Goal: Task Accomplishment & Management: Complete application form

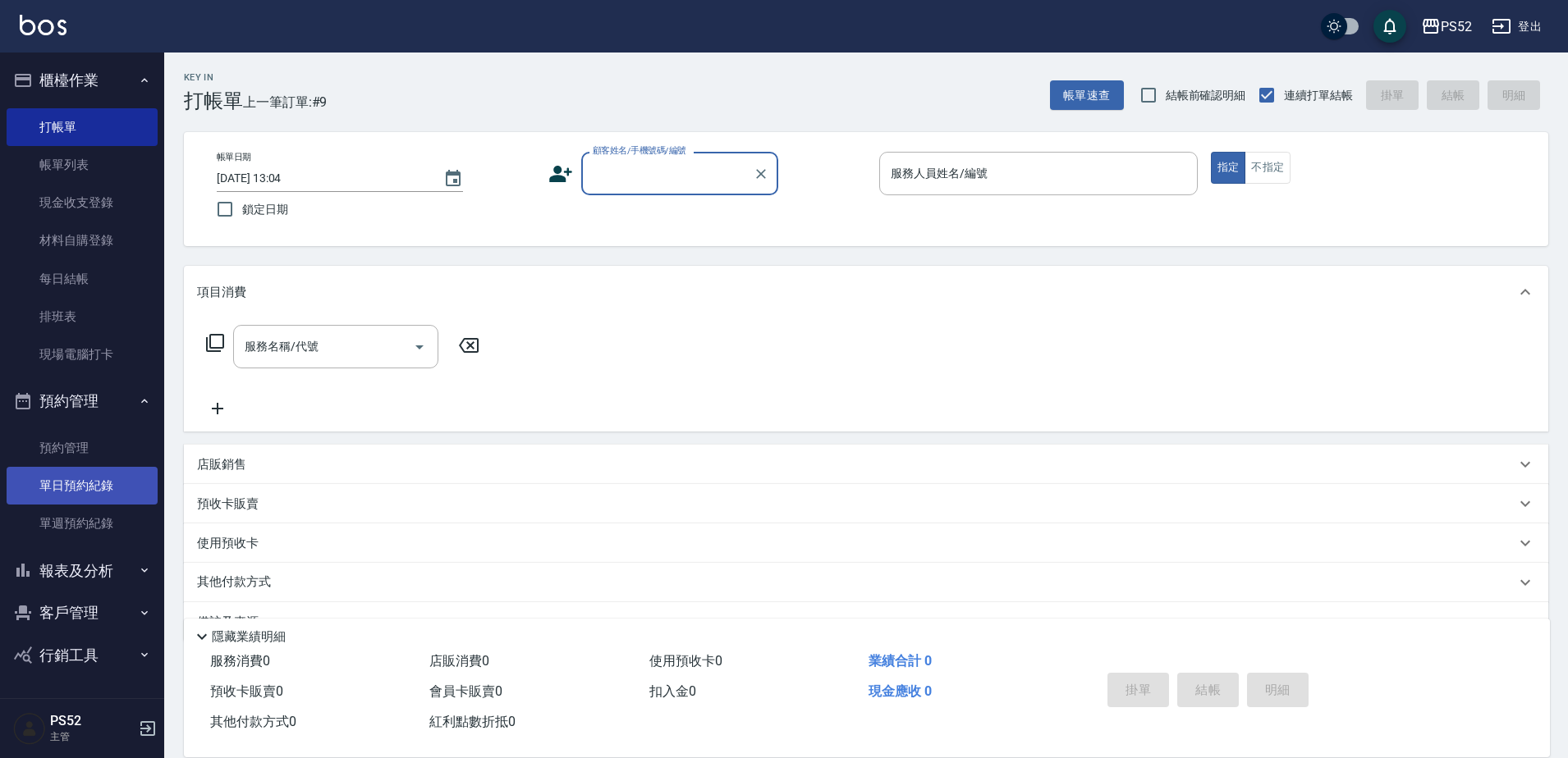
scroll to position [33, 0]
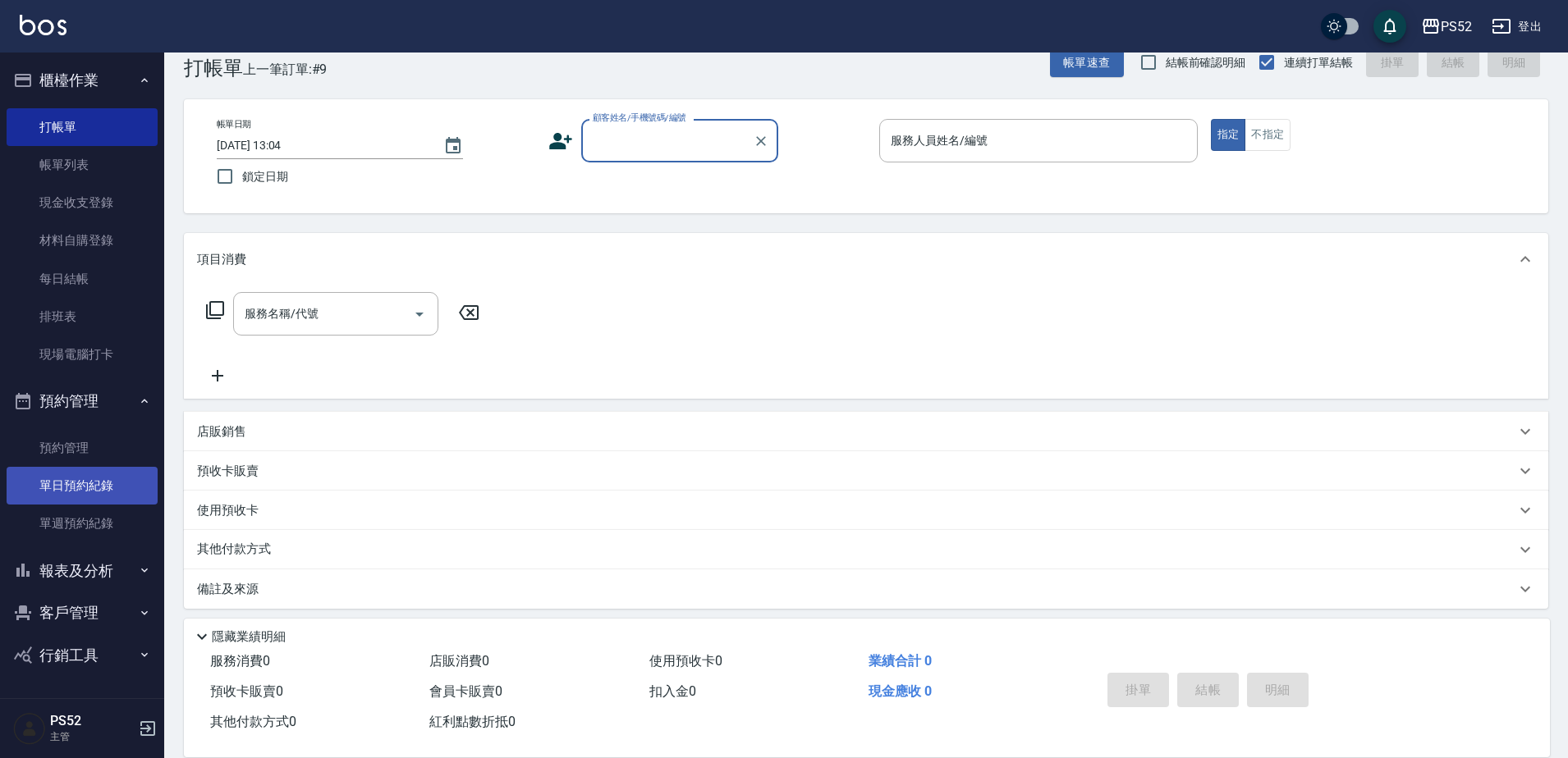
click at [123, 497] on link "單日預約紀錄" at bounding box center [82, 485] width 151 height 37
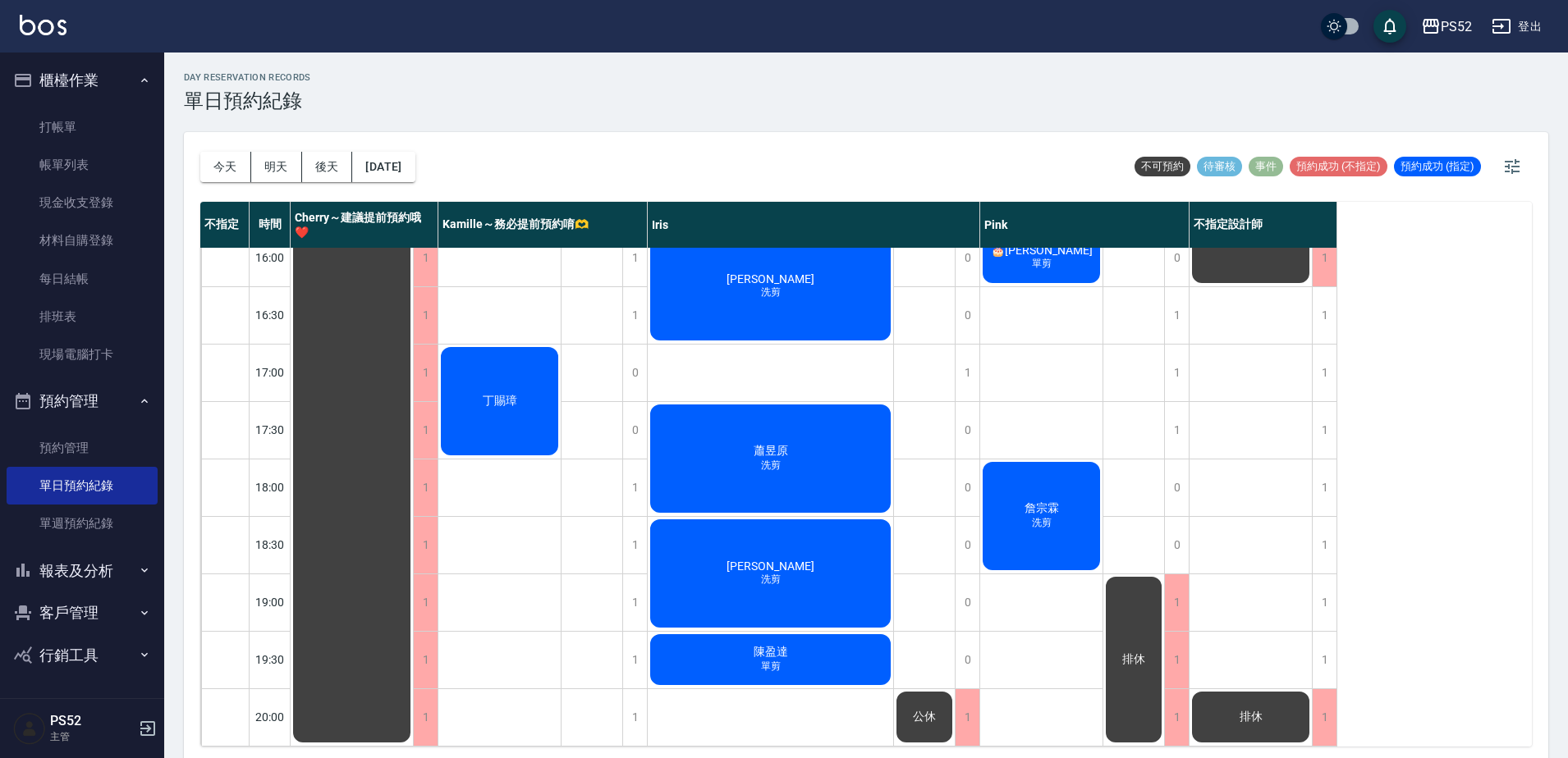
scroll to position [664, 0]
click at [630, 725] on div "1" at bounding box center [634, 717] width 25 height 56
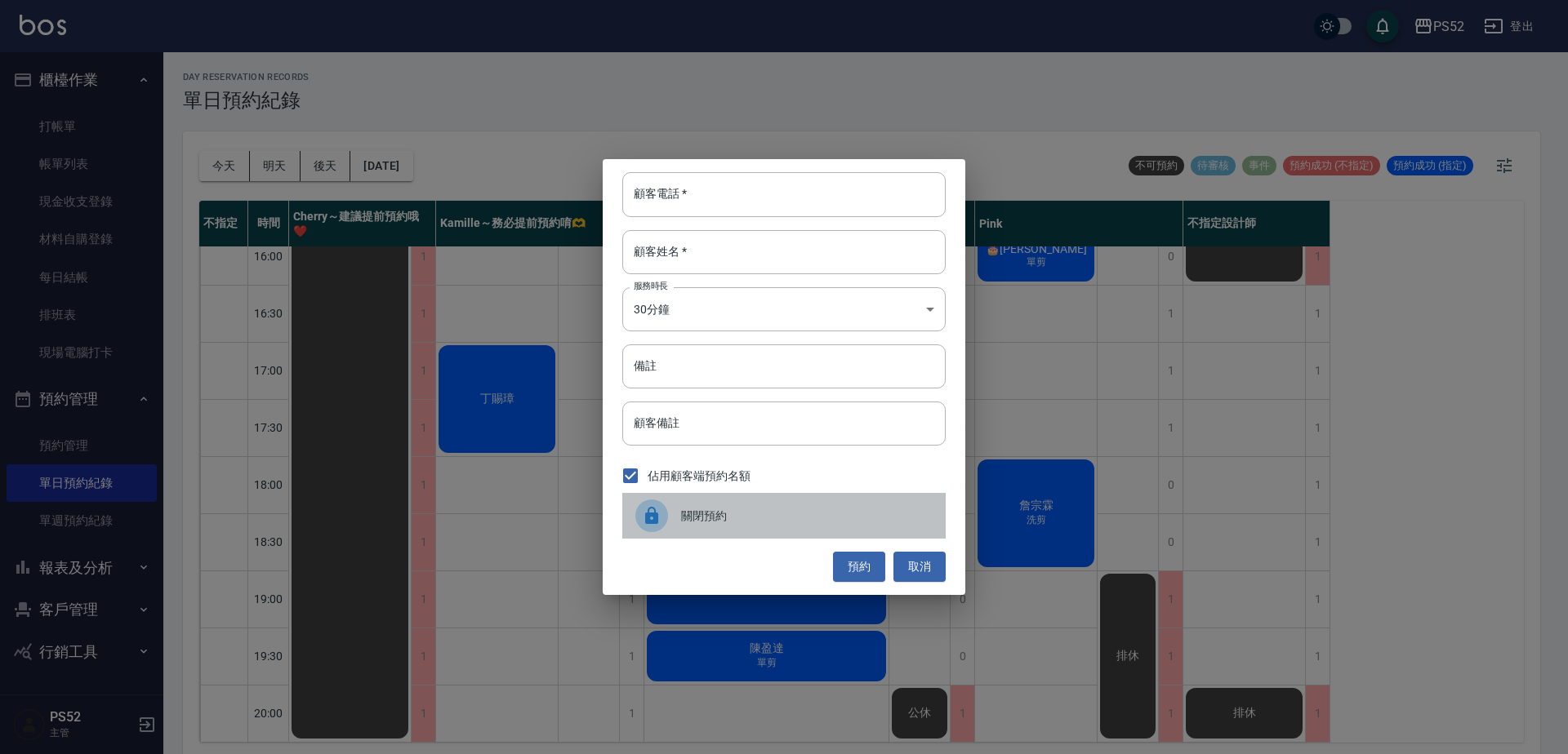
click at [711, 537] on div "關閉預約" at bounding box center [784, 516] width 324 height 46
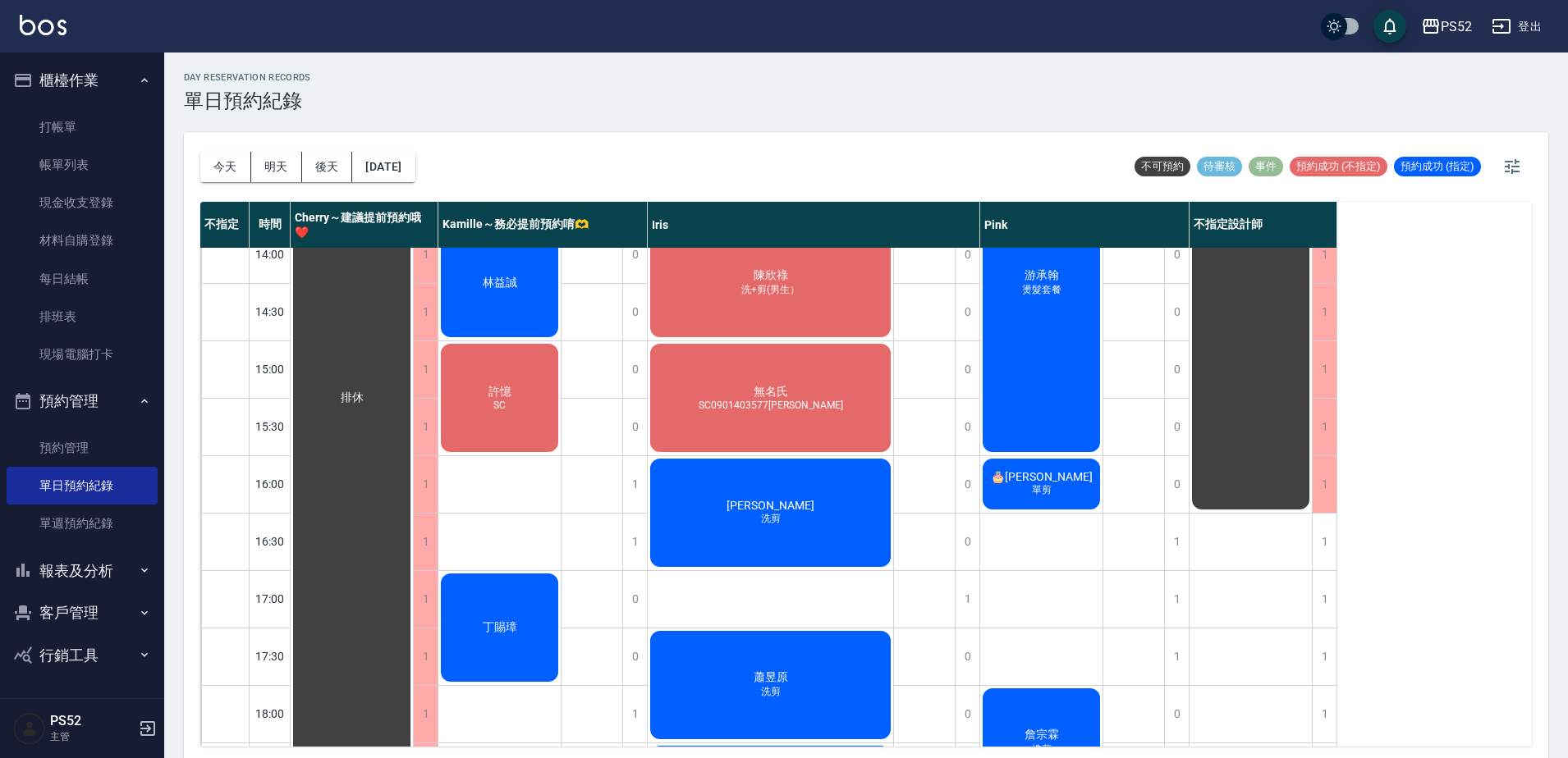
scroll to position [418, 0]
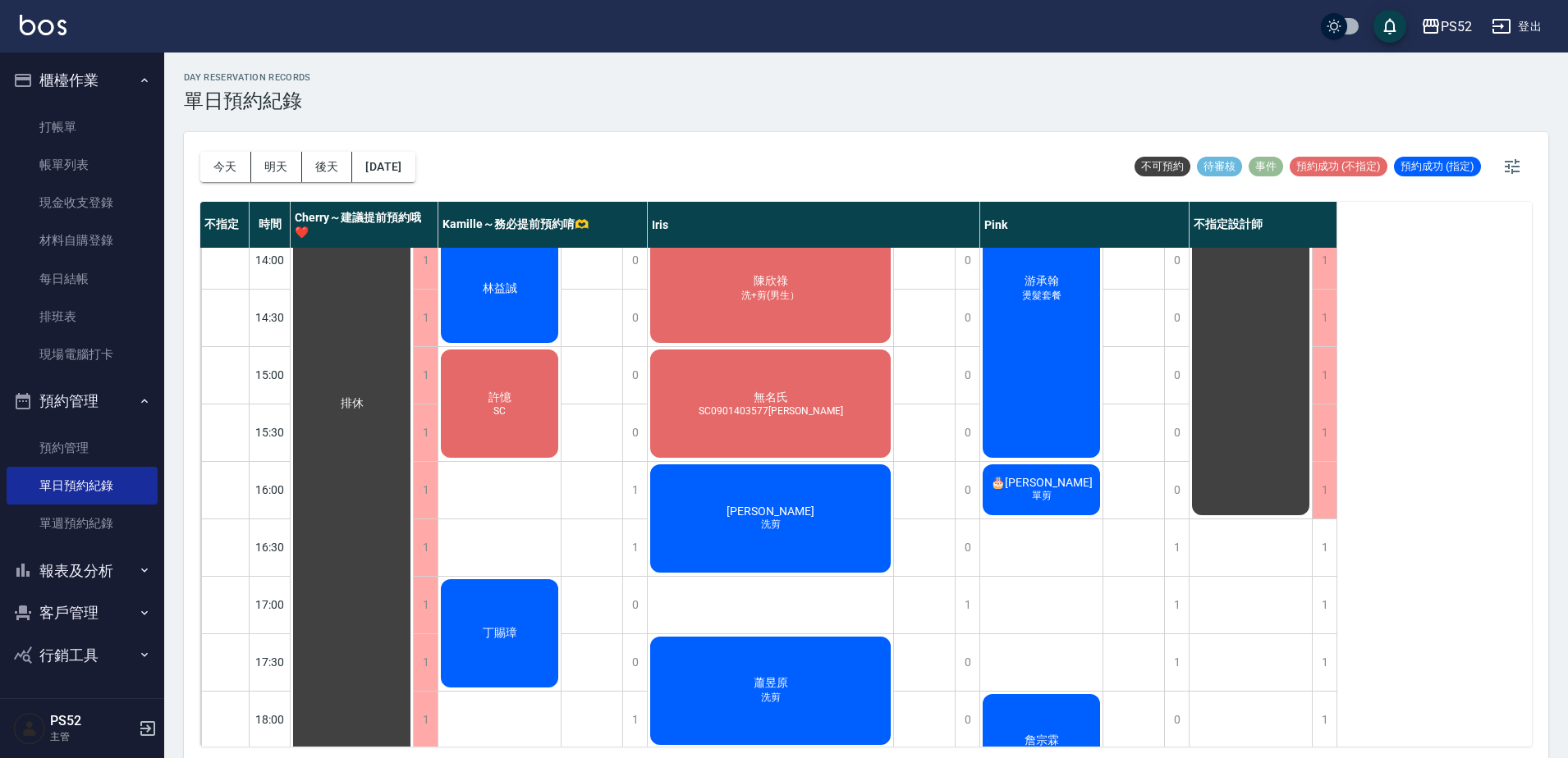
click at [284, 755] on div "[DATE] [DATE] [DATE] [DATE] 不可預約 待審核 事件 預約成功 (不指定) 預約成功 (指定) 不指定 時間 Cherry～建議提前…" at bounding box center [866, 447] width 1364 height 631
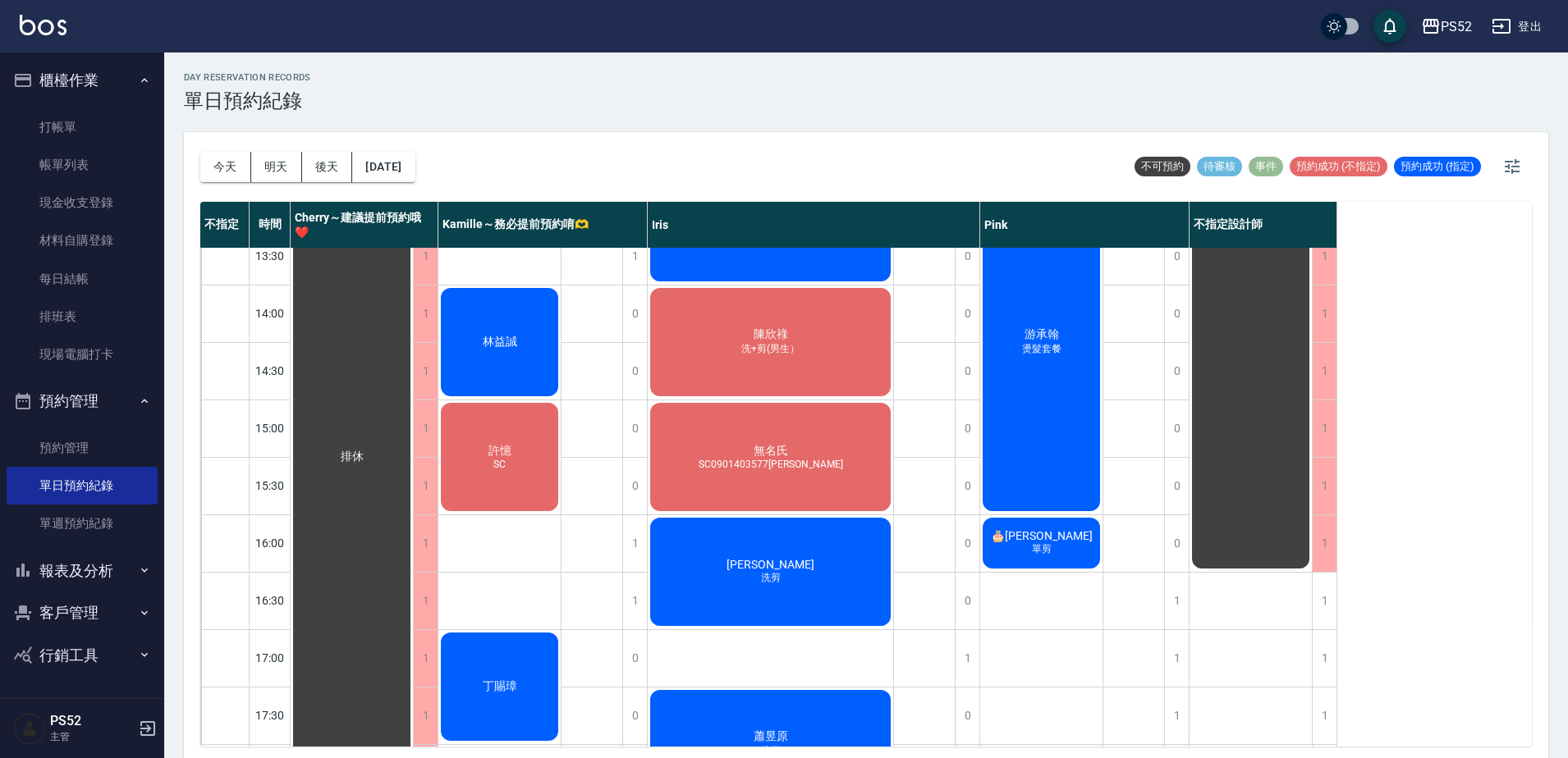
scroll to position [336, 0]
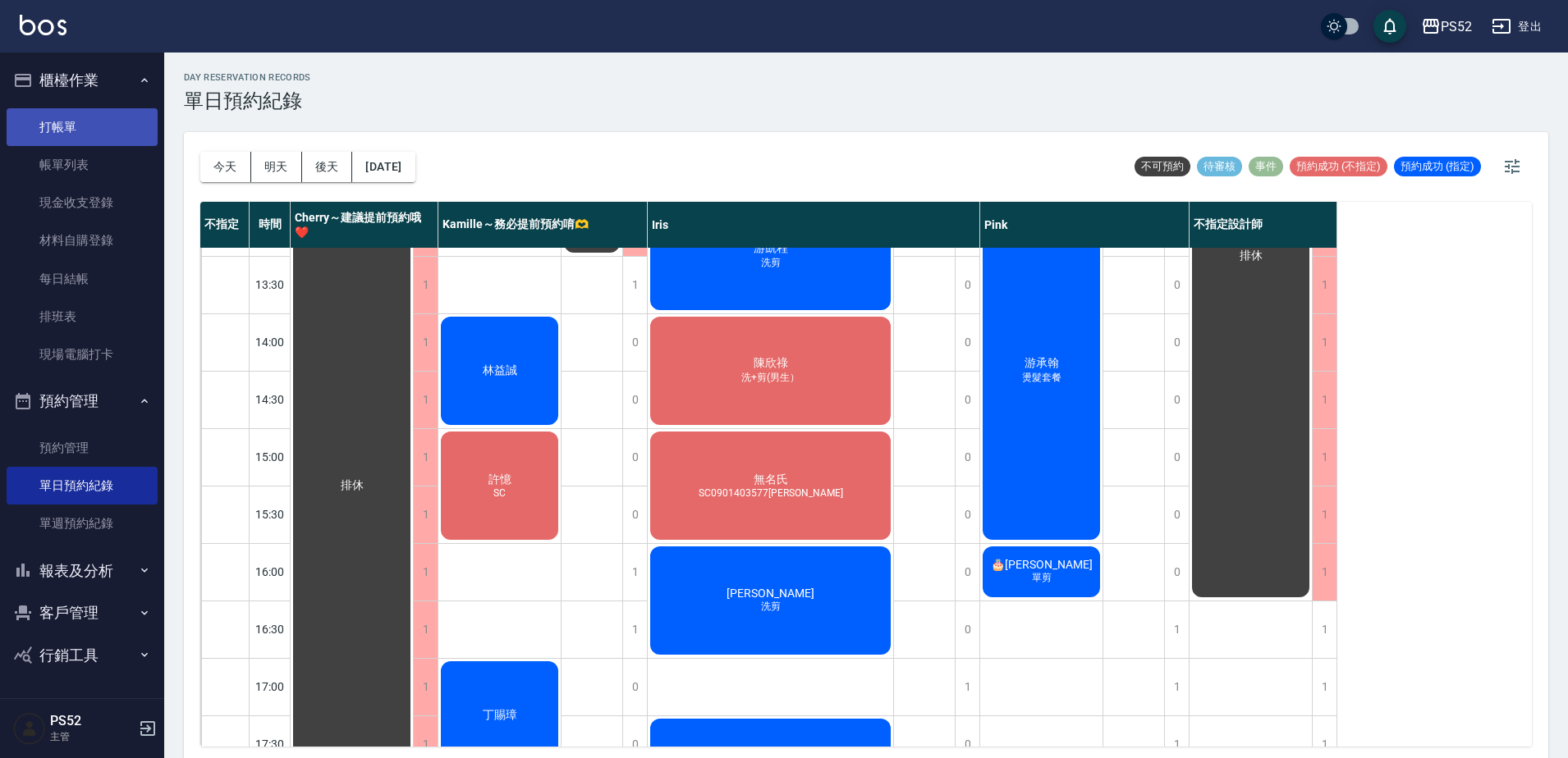
click at [61, 123] on link "打帳單" at bounding box center [82, 127] width 151 height 37
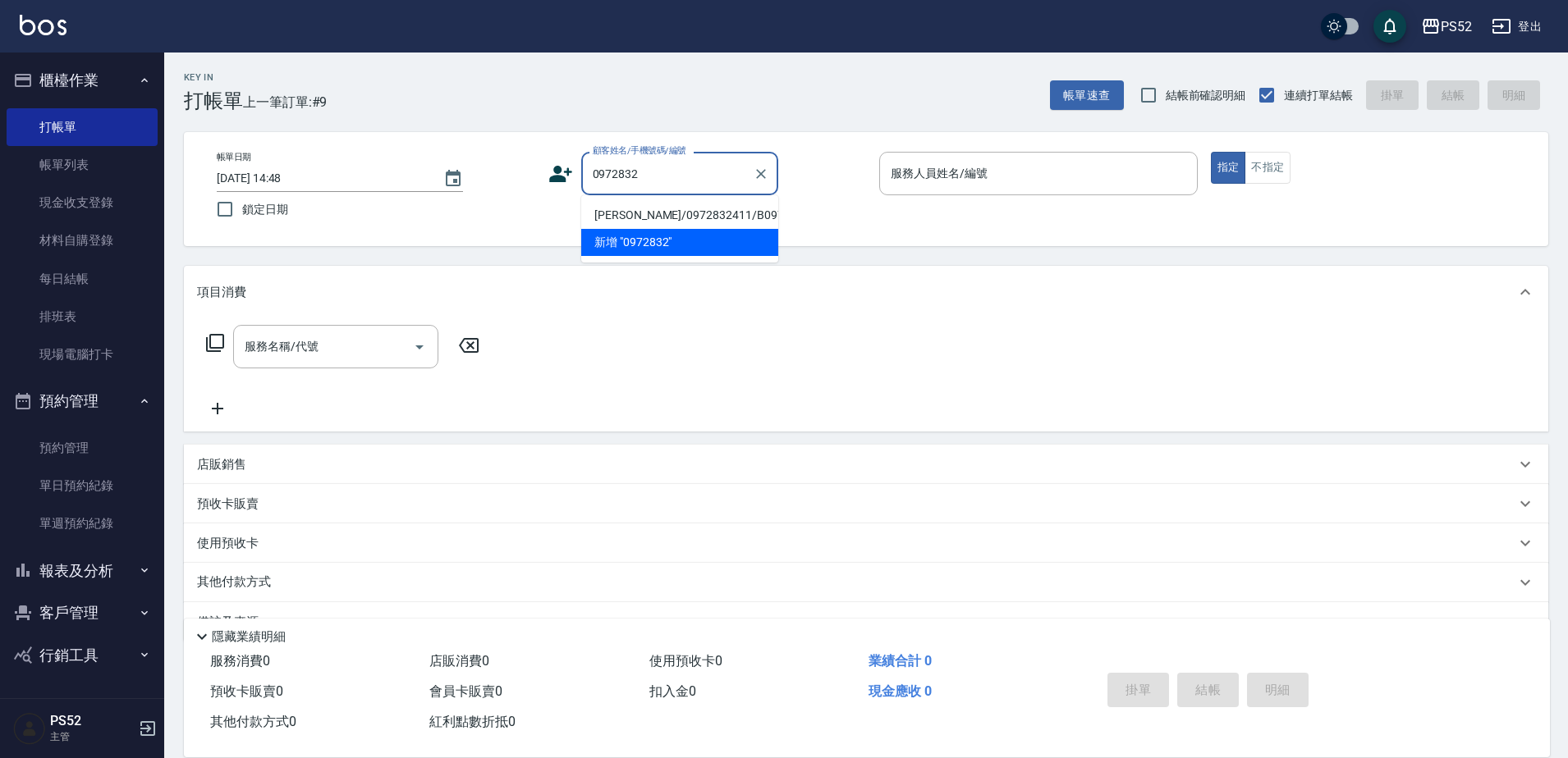
click at [656, 229] on li "[PERSON_NAME]/0972832411/B0972832411" at bounding box center [679, 215] width 197 height 27
type input "[PERSON_NAME]/0972832411/B0972832411"
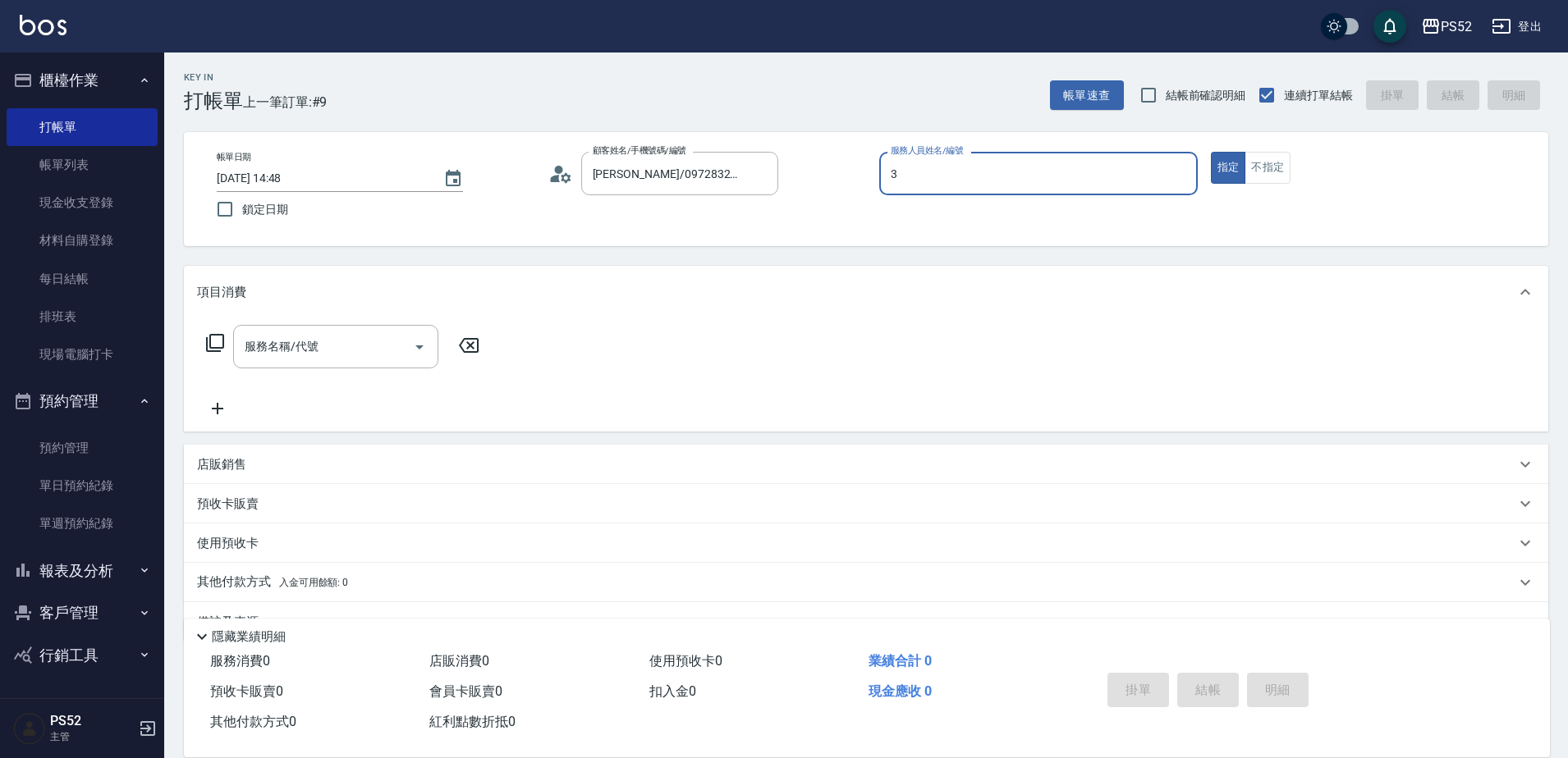
type input "Kamille～務必提前預約唷🫶-3"
type button "true"
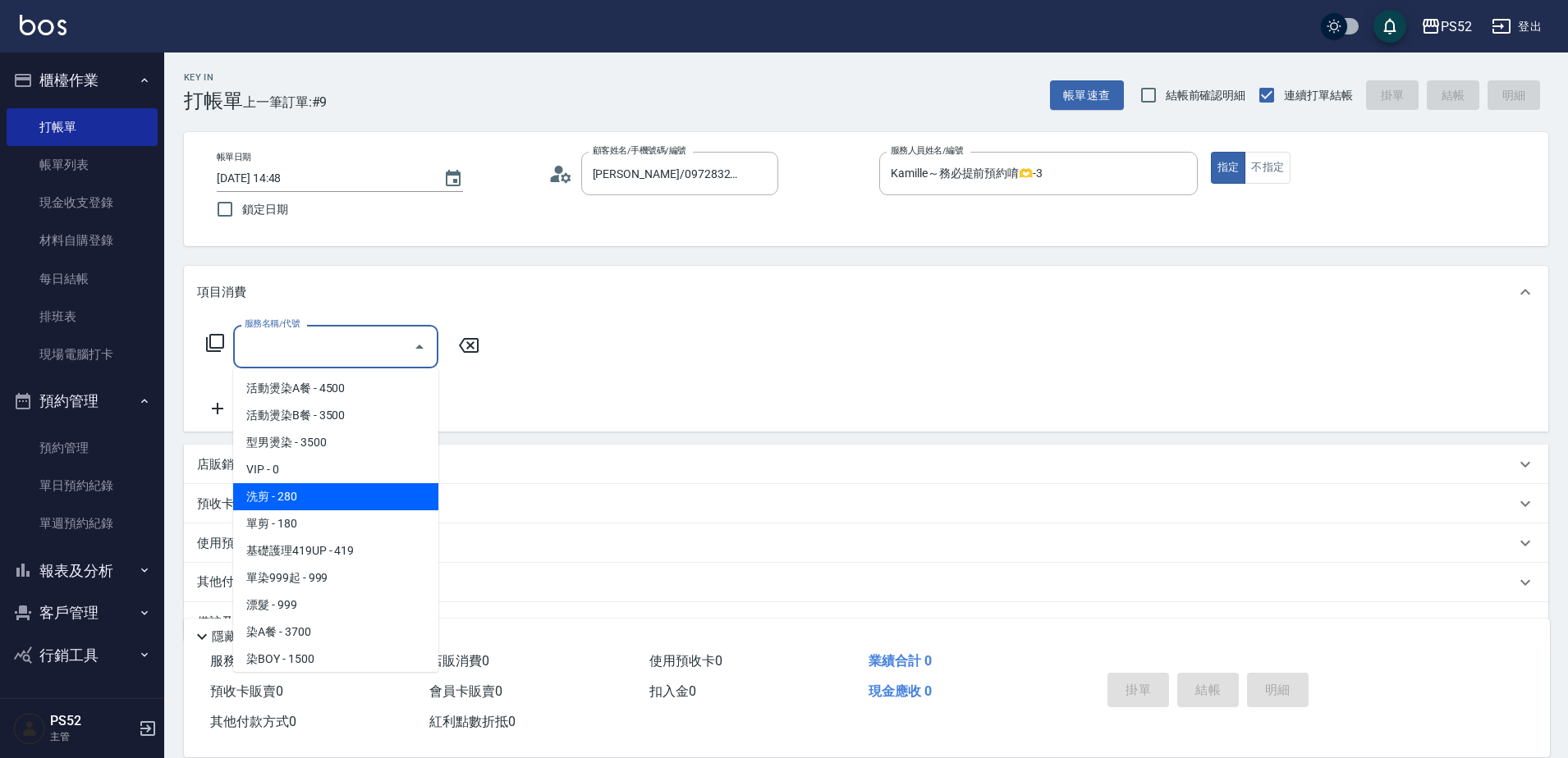
type input "洗剪(C1)"
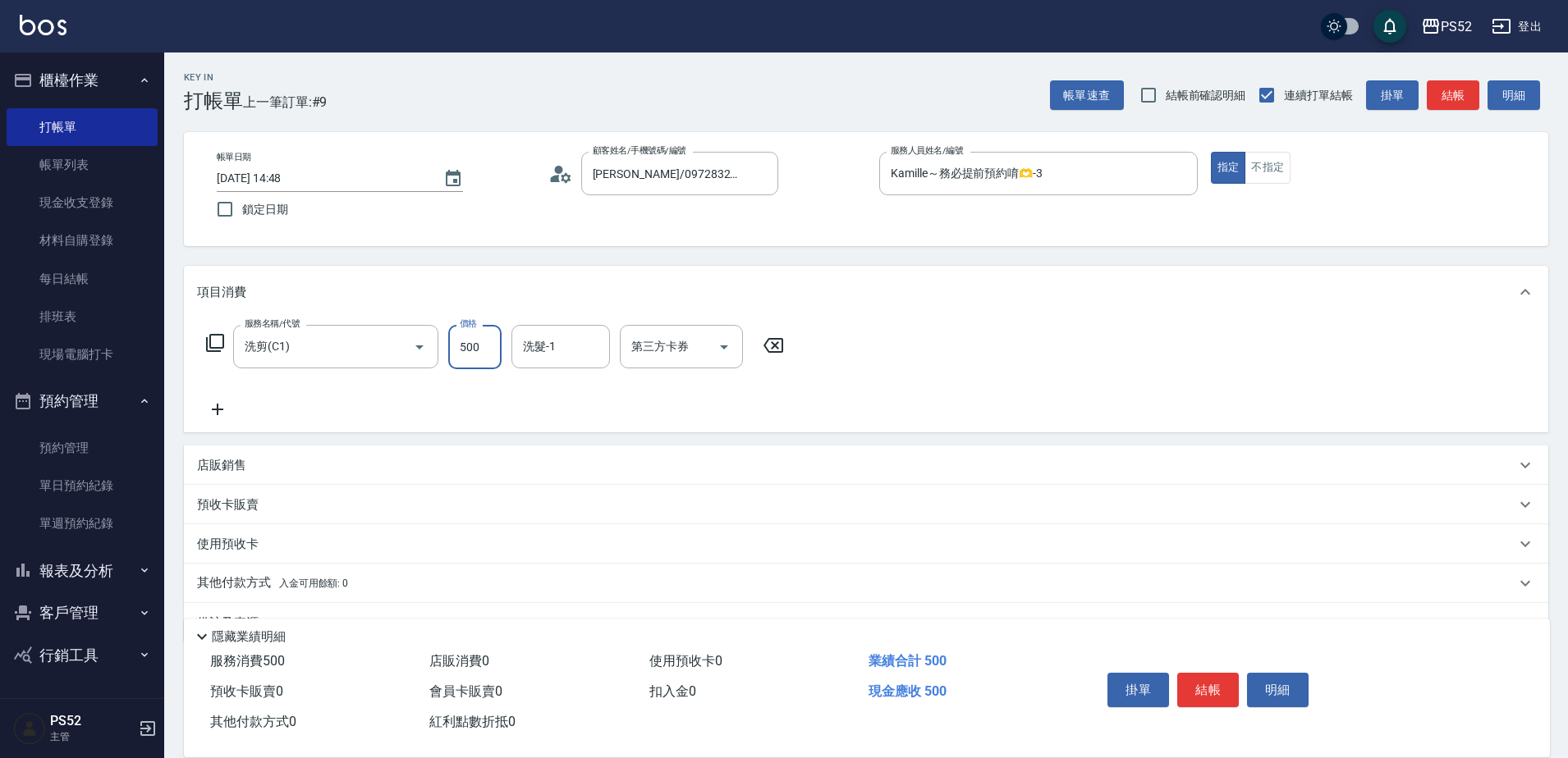
type input "500"
click at [229, 474] on p "店販銷售" at bounding box center [222, 466] width 49 height 17
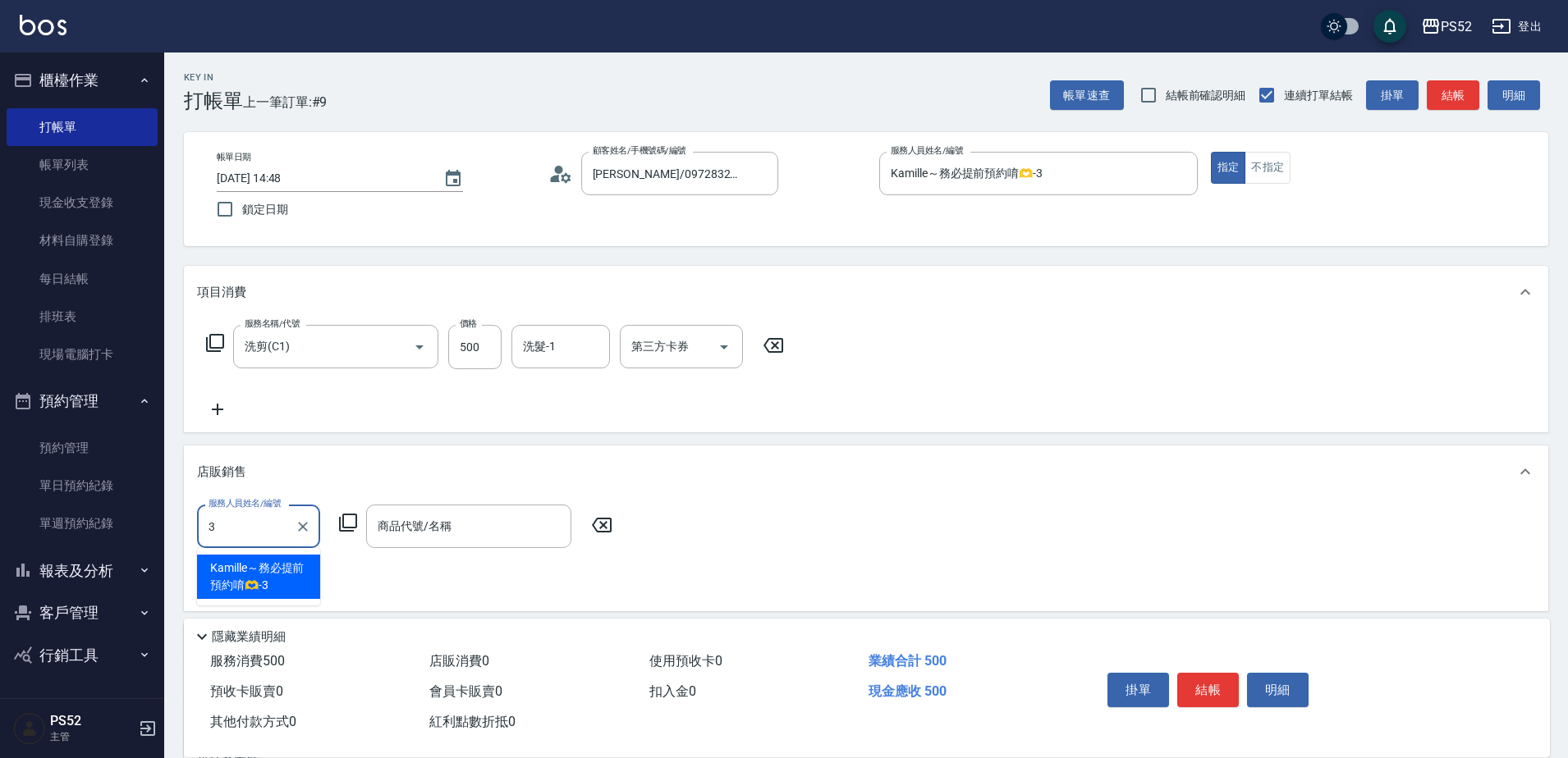
type input "Kamille～務必提前預約唷🫶-3"
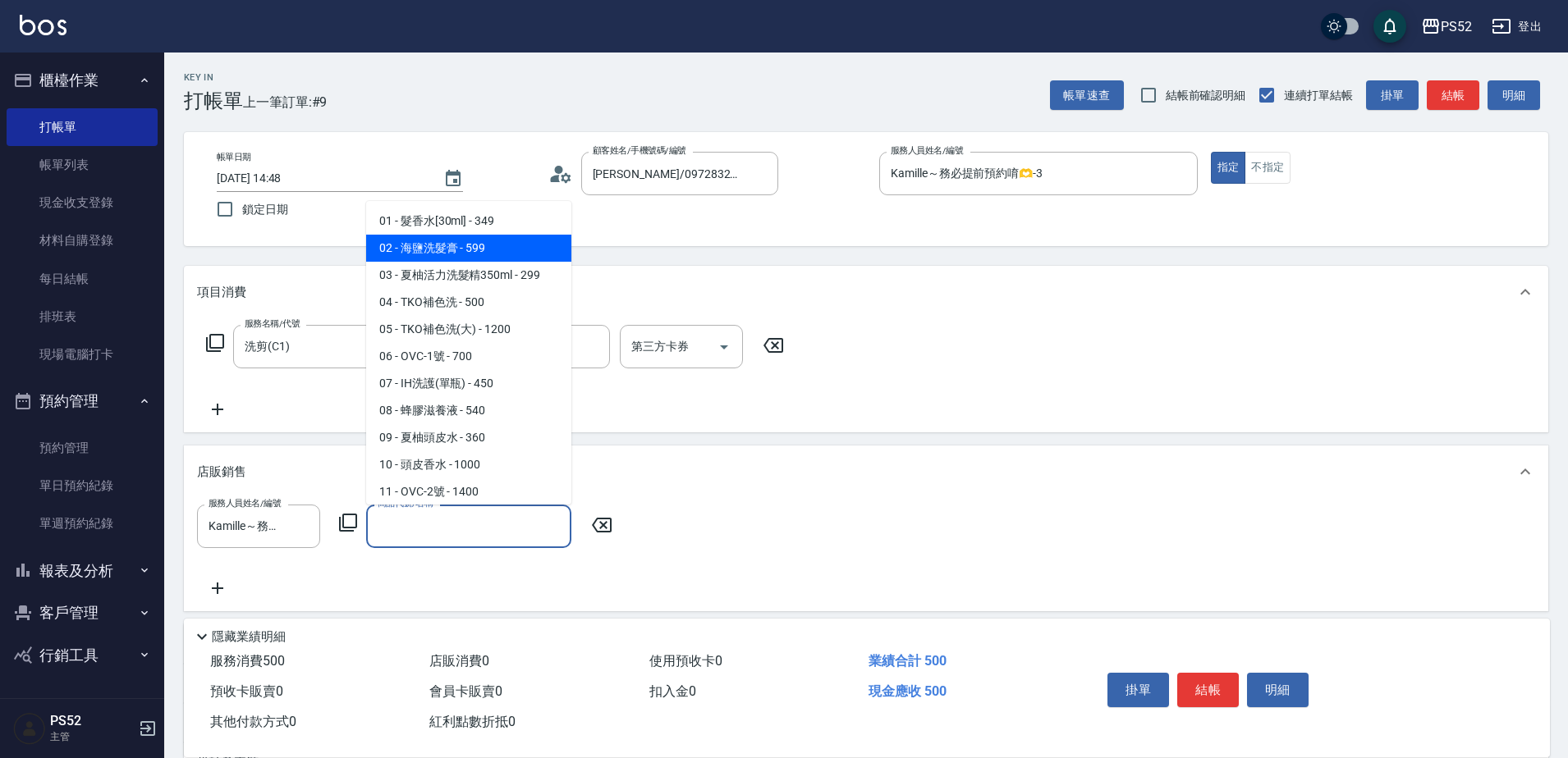
click at [483, 255] on span "02 - 海鹽洗髮膏 - 599" at bounding box center [469, 249] width 205 height 27
type input "海鹽洗髮膏"
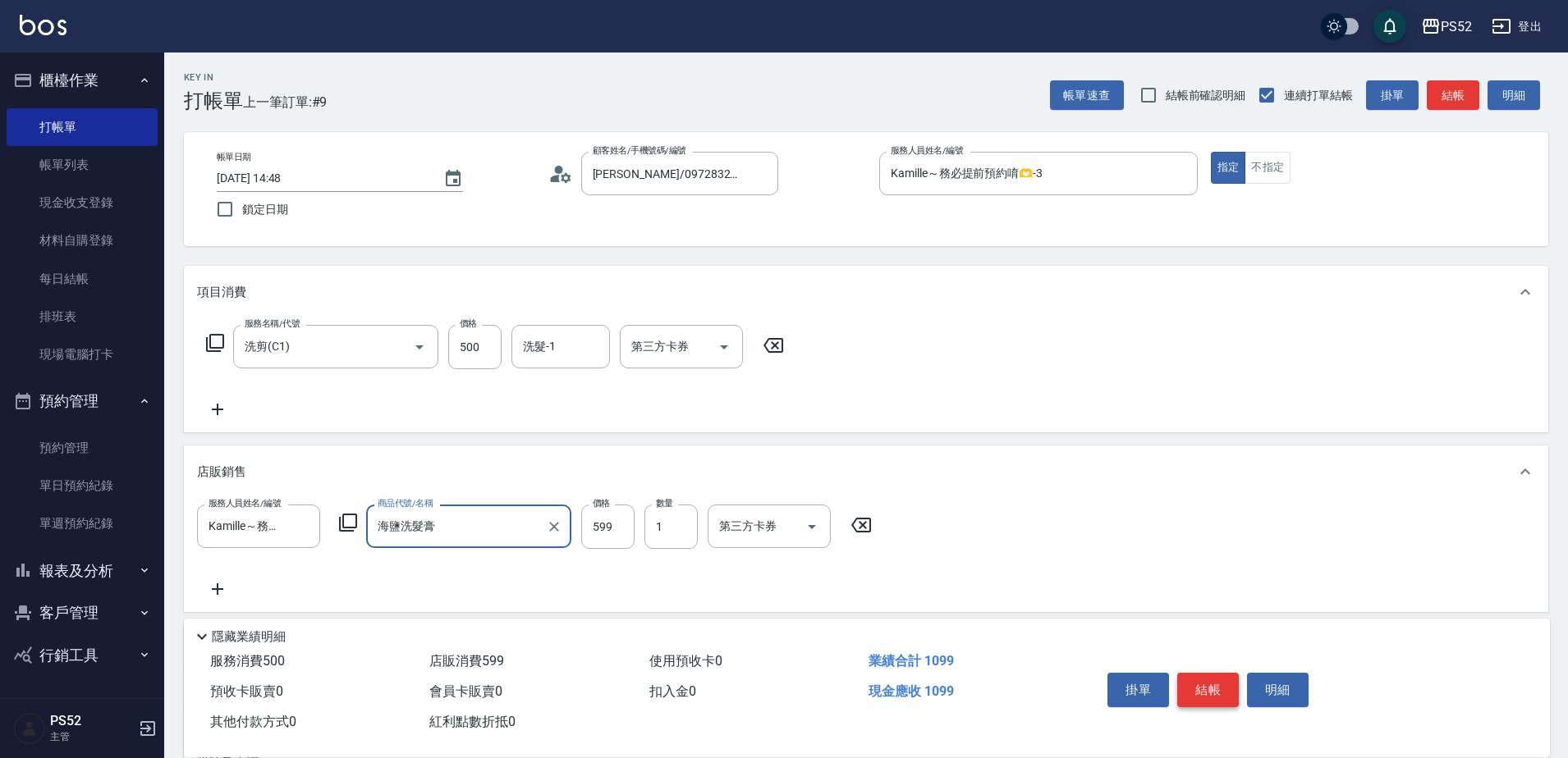
click at [1195, 685] on button "結帳" at bounding box center [1208, 690] width 61 height 34
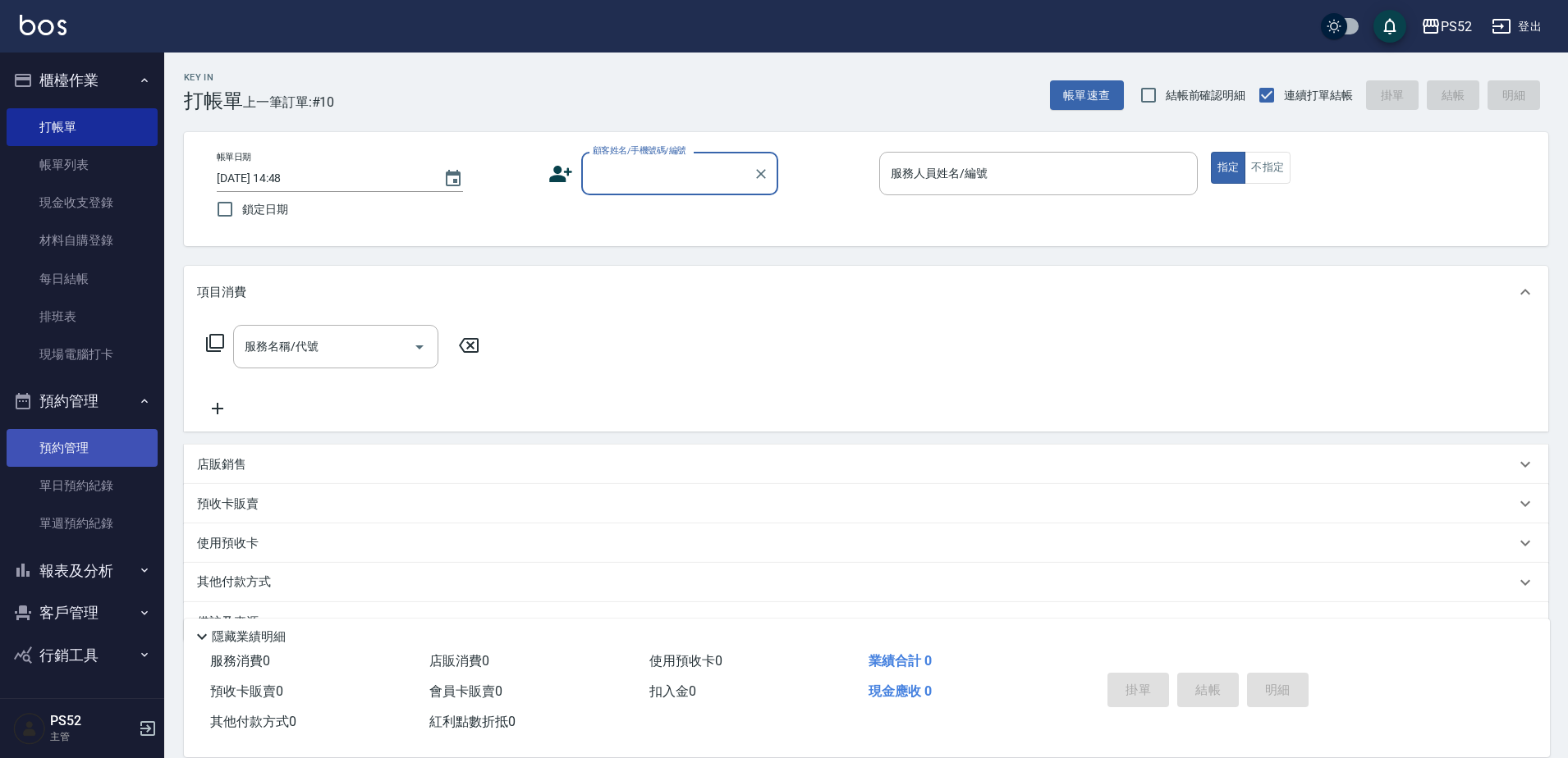
click at [55, 460] on link "預約管理" at bounding box center [82, 448] width 151 height 37
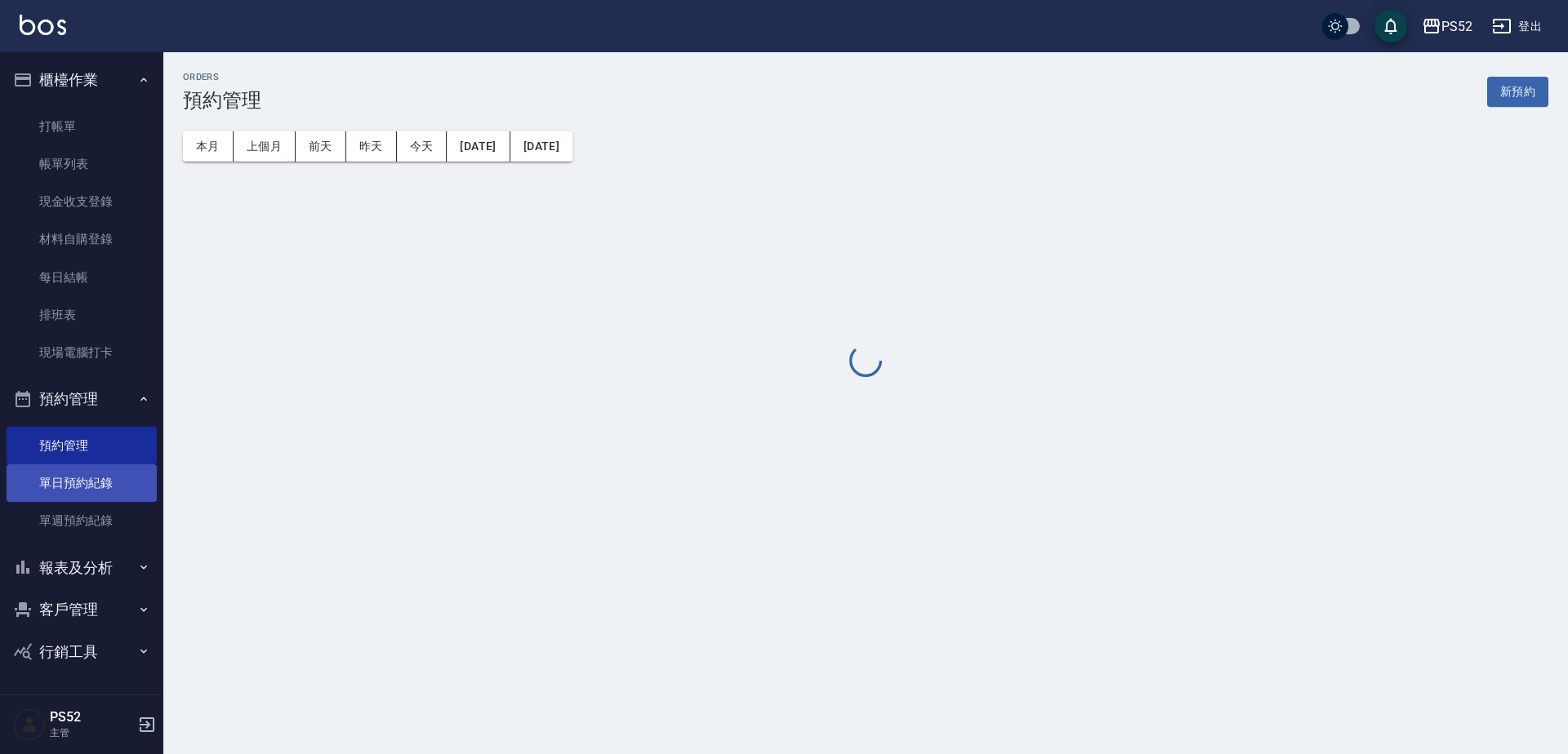
click at [57, 488] on link "單日預約紀錄" at bounding box center [81, 483] width 150 height 37
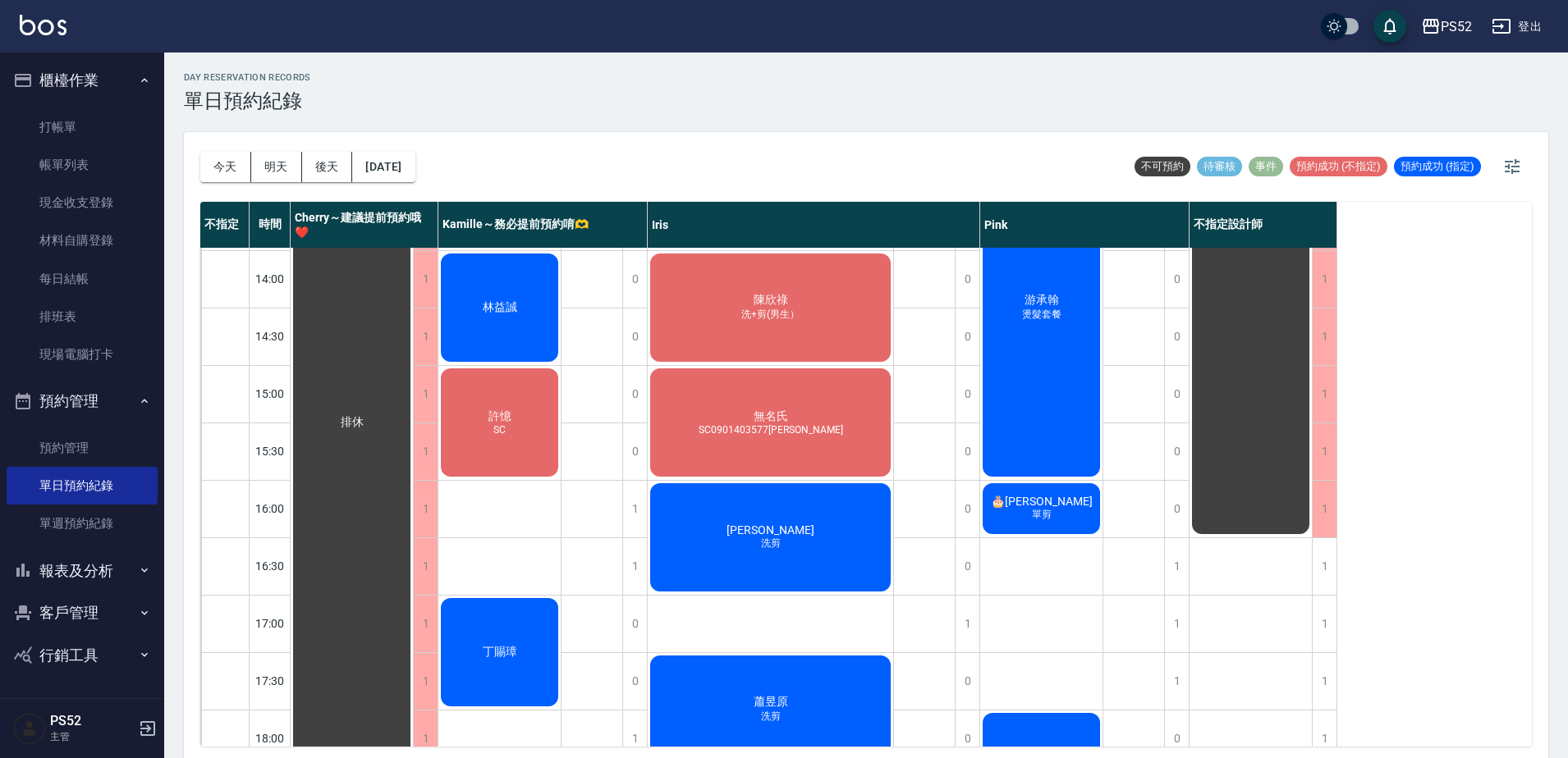
scroll to position [440, 0]
